Goal: Information Seeking & Learning: Learn about a topic

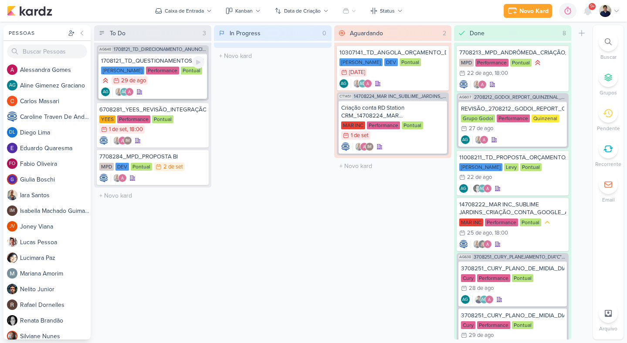
click at [185, 91] on div "AG AG" at bounding box center [152, 92] width 103 height 9
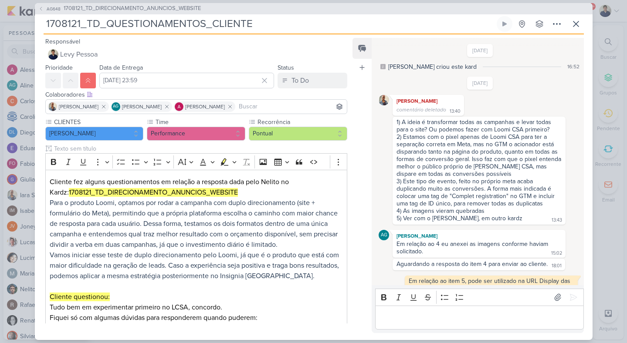
scroll to position [297, 0]
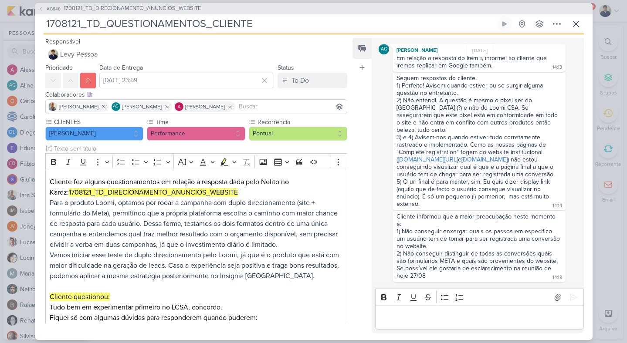
click at [396, 318] on p "Editor editing area: main" at bounding box center [479, 317] width 199 height 10
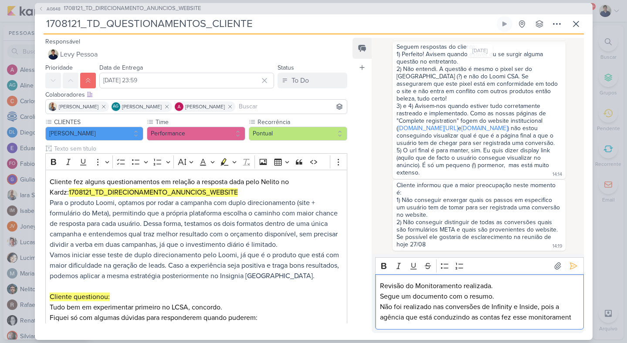
scroll to position [339, 0]
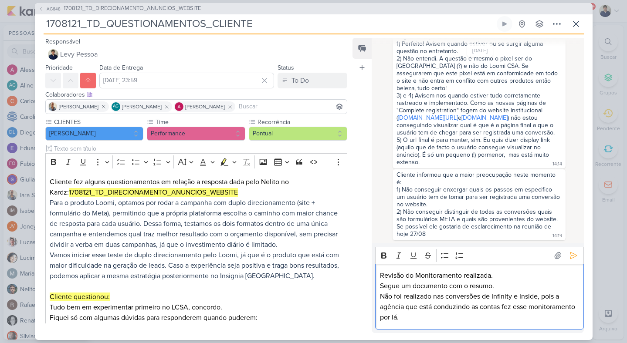
click at [382, 296] on p "Não foi realizado nas conversões de Infinity e Inside, pois a agência que está …" at bounding box center [479, 306] width 199 height 31
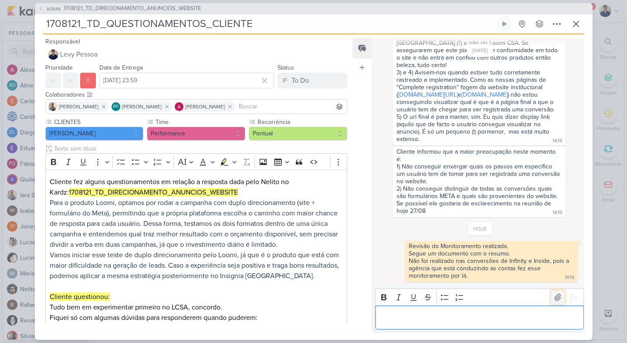
click at [555, 297] on icon at bounding box center [557, 297] width 9 height 9
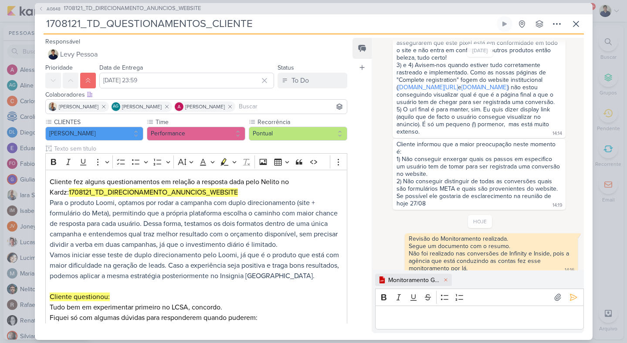
scroll to position [376, 0]
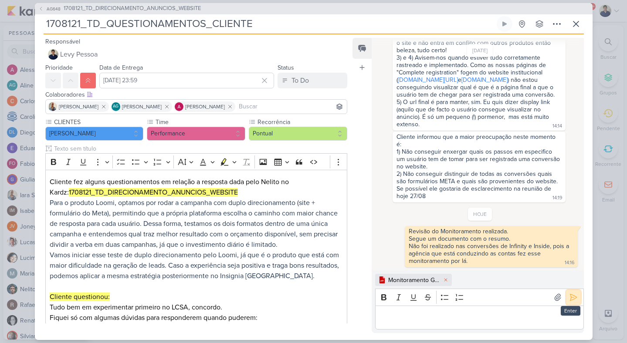
click at [572, 300] on icon at bounding box center [573, 297] width 9 height 9
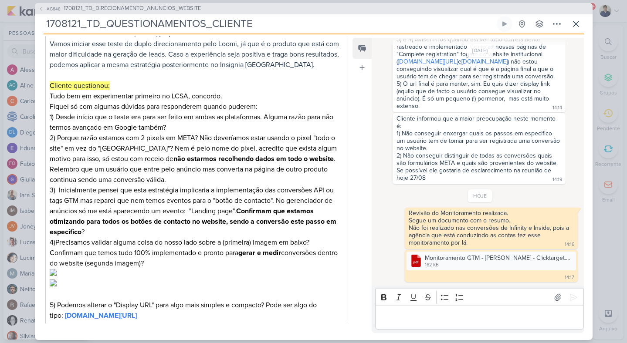
scroll to position [215, 0]
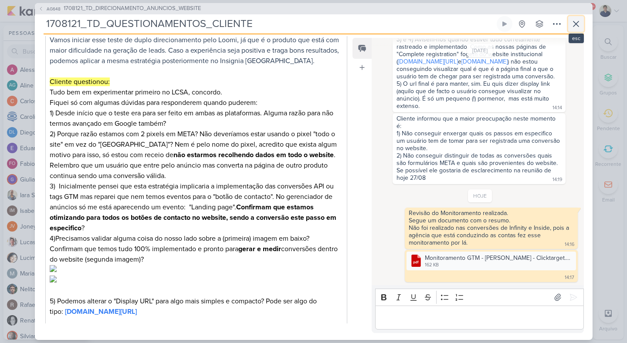
click at [578, 23] on icon at bounding box center [576, 24] width 10 height 10
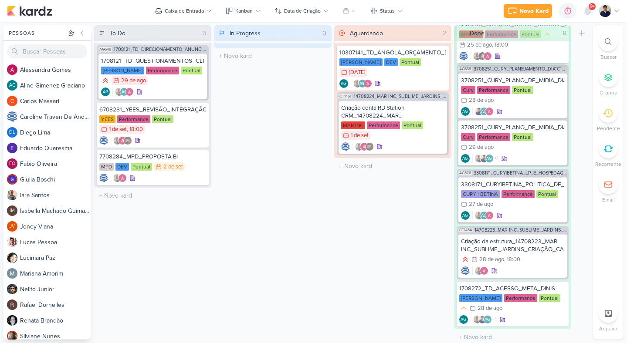
scroll to position [195, 0]
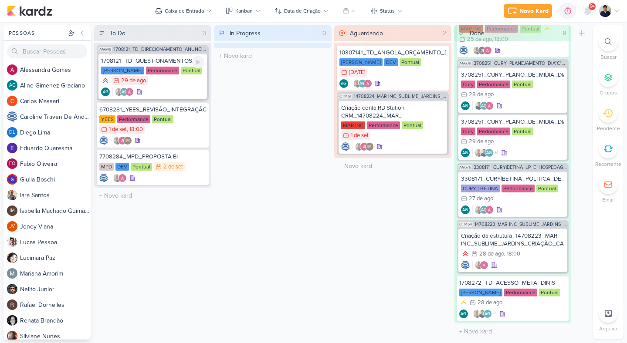
click at [183, 94] on div "AG AG" at bounding box center [152, 92] width 103 height 9
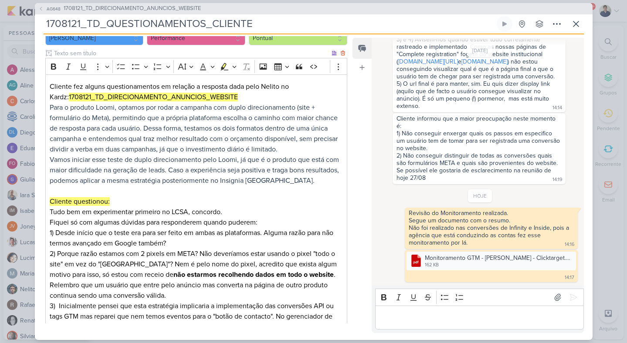
scroll to position [99, 0]
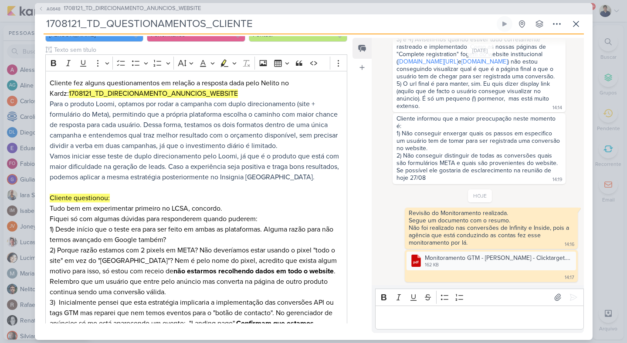
click at [392, 322] on p "Editor editing area: main" at bounding box center [479, 317] width 199 height 10
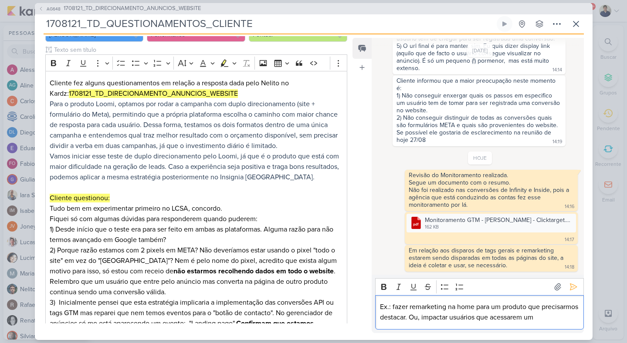
scroll to position [443, 0]
drag, startPoint x: 453, startPoint y: 321, endPoint x: 447, endPoint y: 308, distance: 14.5
click at [447, 308] on p "Ex.: fazer remarketing na home para um produto que precisarmos destacar. Ou, im…" at bounding box center [479, 312] width 199 height 21
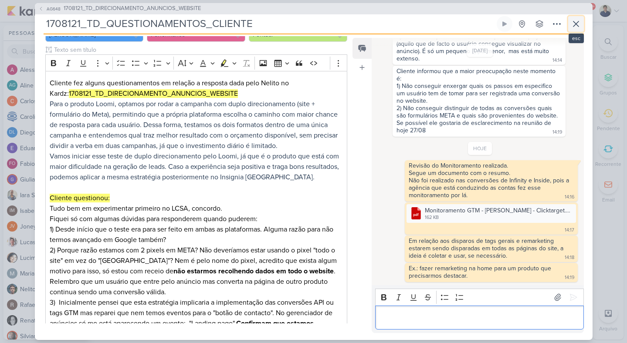
click at [577, 25] on icon at bounding box center [575, 23] width 5 height 5
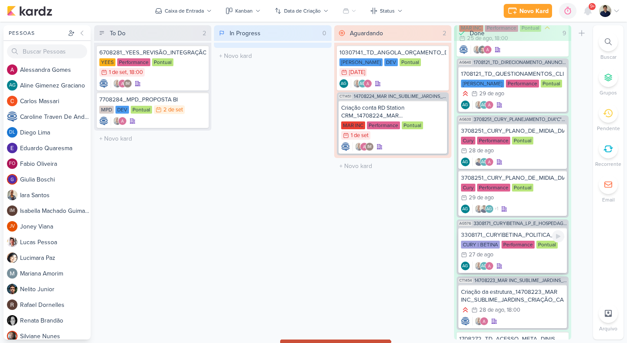
scroll to position [252, 0]
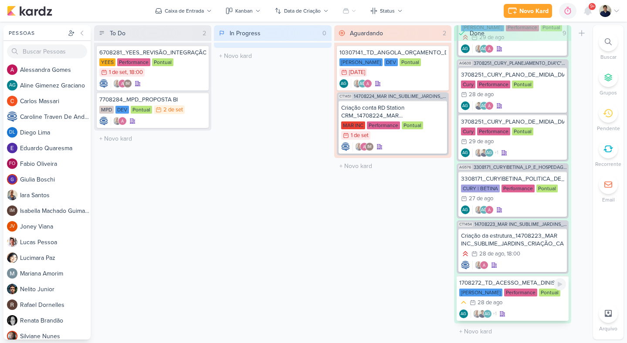
click at [516, 283] on div "1708272_TD_ACESSO_META_DINIS" at bounding box center [512, 283] width 107 height 8
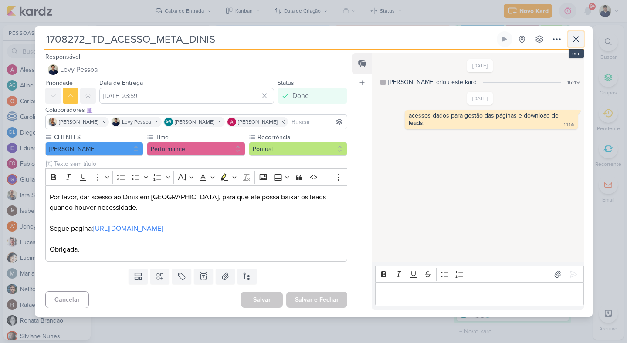
click at [580, 39] on icon at bounding box center [576, 39] width 10 height 10
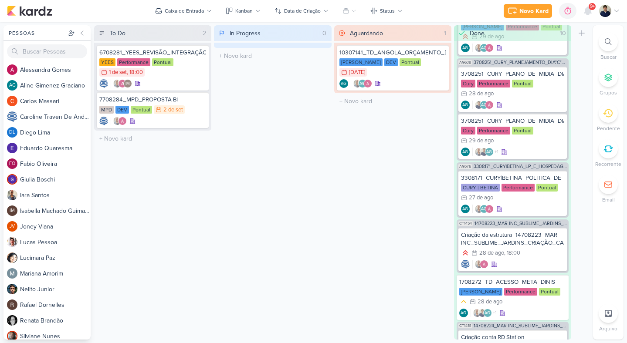
drag, startPoint x: 406, startPoint y: 111, endPoint x: 158, endPoint y: 1, distance: 270.9
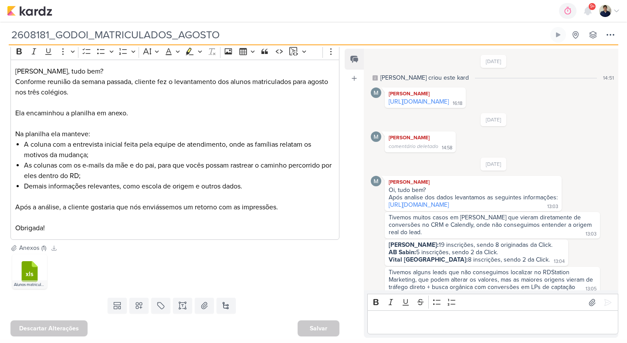
scroll to position [24, 0]
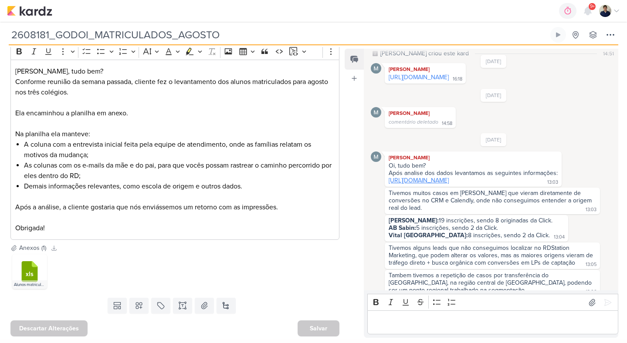
click at [449, 184] on link "https://docs.google.com/spreadsheets/d/1ZqNKGgbkNwR0B0HFpWdiPYkW_UXDsaX4/edit?g…" at bounding box center [419, 180] width 60 height 7
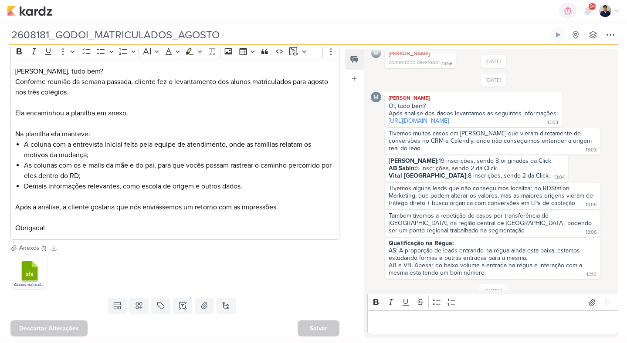
scroll to position [156, 0]
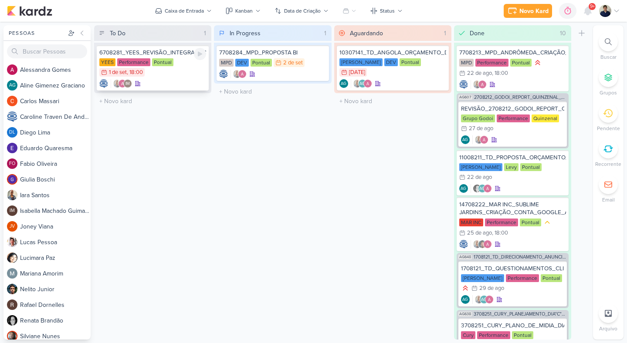
click at [188, 73] on div "YEES Performance Pontual 1/9 [DATE] 18:00" at bounding box center [152, 67] width 107 height 19
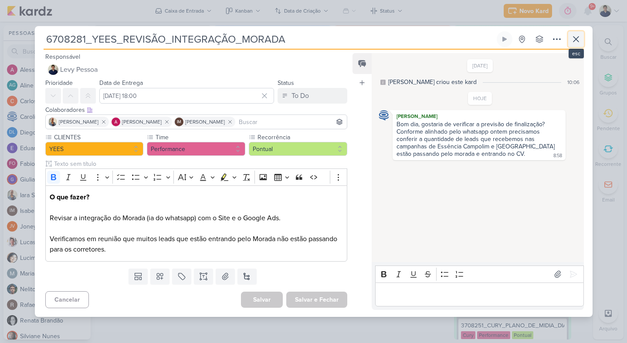
click at [575, 39] on icon at bounding box center [576, 39] width 10 height 10
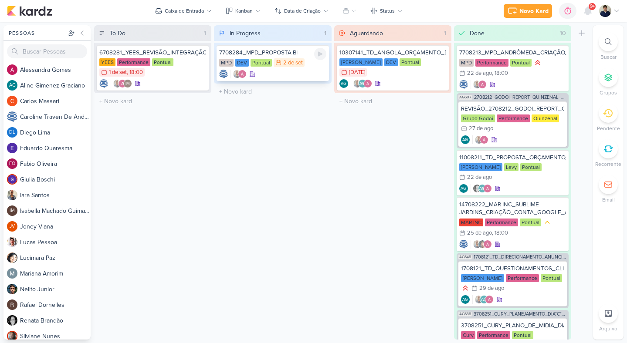
click at [281, 74] on div at bounding box center [272, 74] width 107 height 9
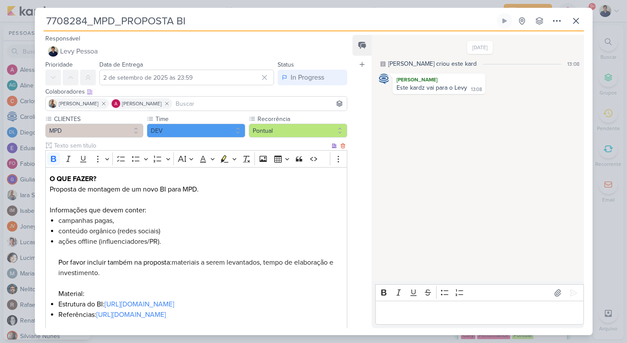
scroll to position [78, 0]
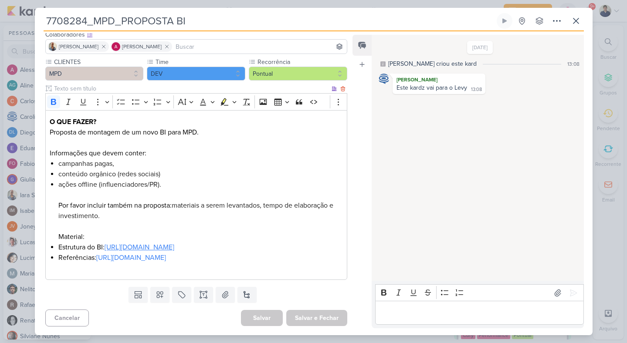
click at [131, 243] on link "[URL][DOMAIN_NAME]" at bounding box center [140, 247] width 70 height 9
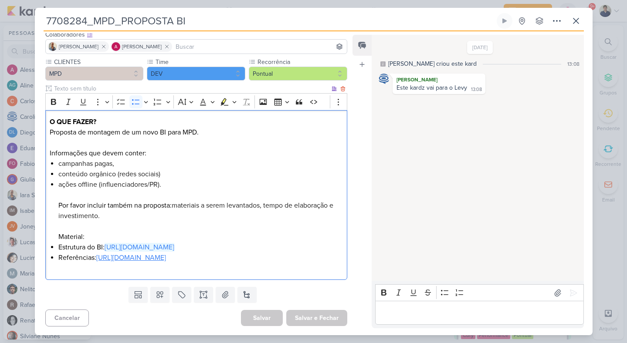
click at [139, 258] on link "[URL][DOMAIN_NAME]" at bounding box center [131, 258] width 70 height 9
